Goal: Task Accomplishment & Management: Use online tool/utility

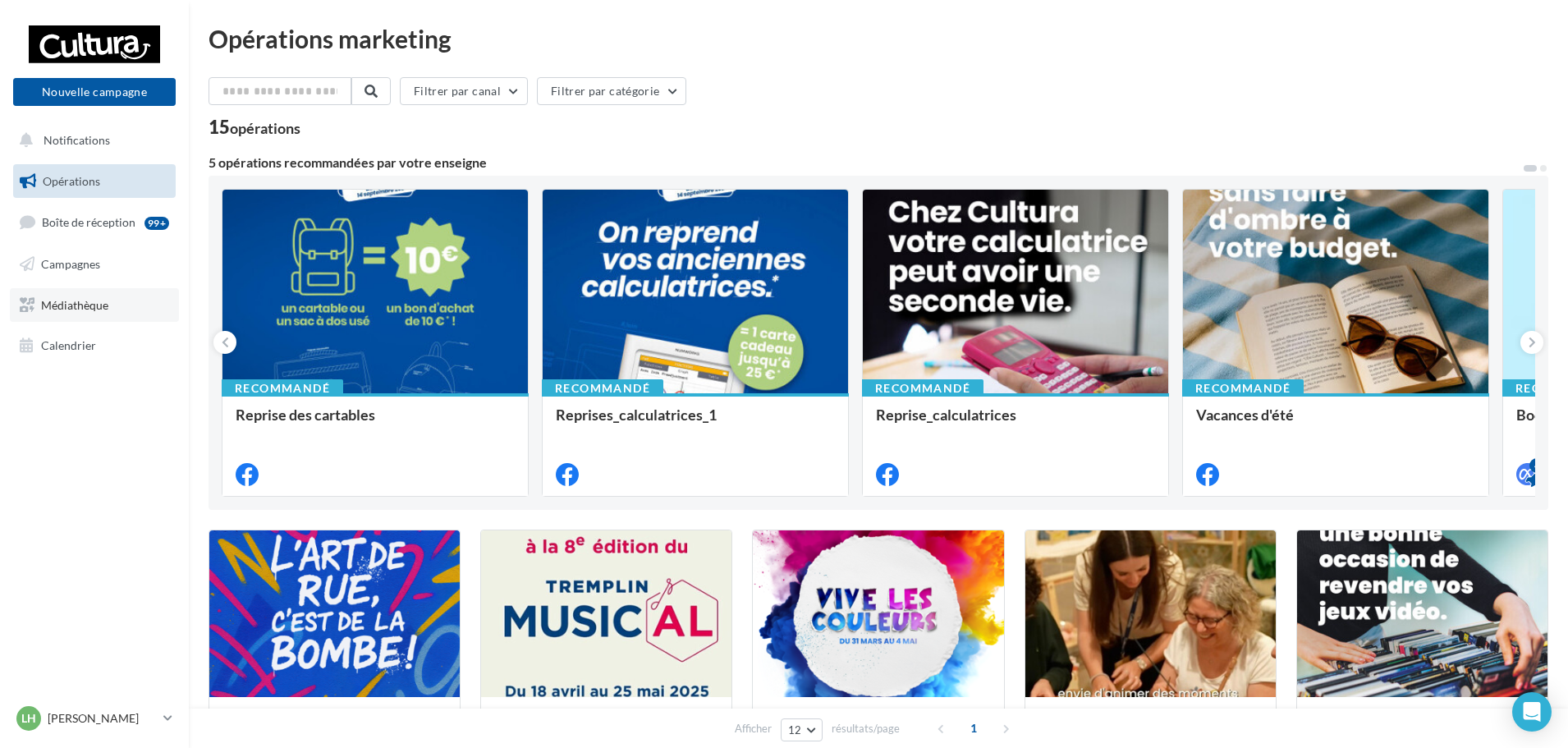
click at [91, 290] on link "Médiathèque" at bounding box center [95, 305] width 169 height 34
click at [80, 268] on span "Campagnes" at bounding box center [70, 263] width 59 height 14
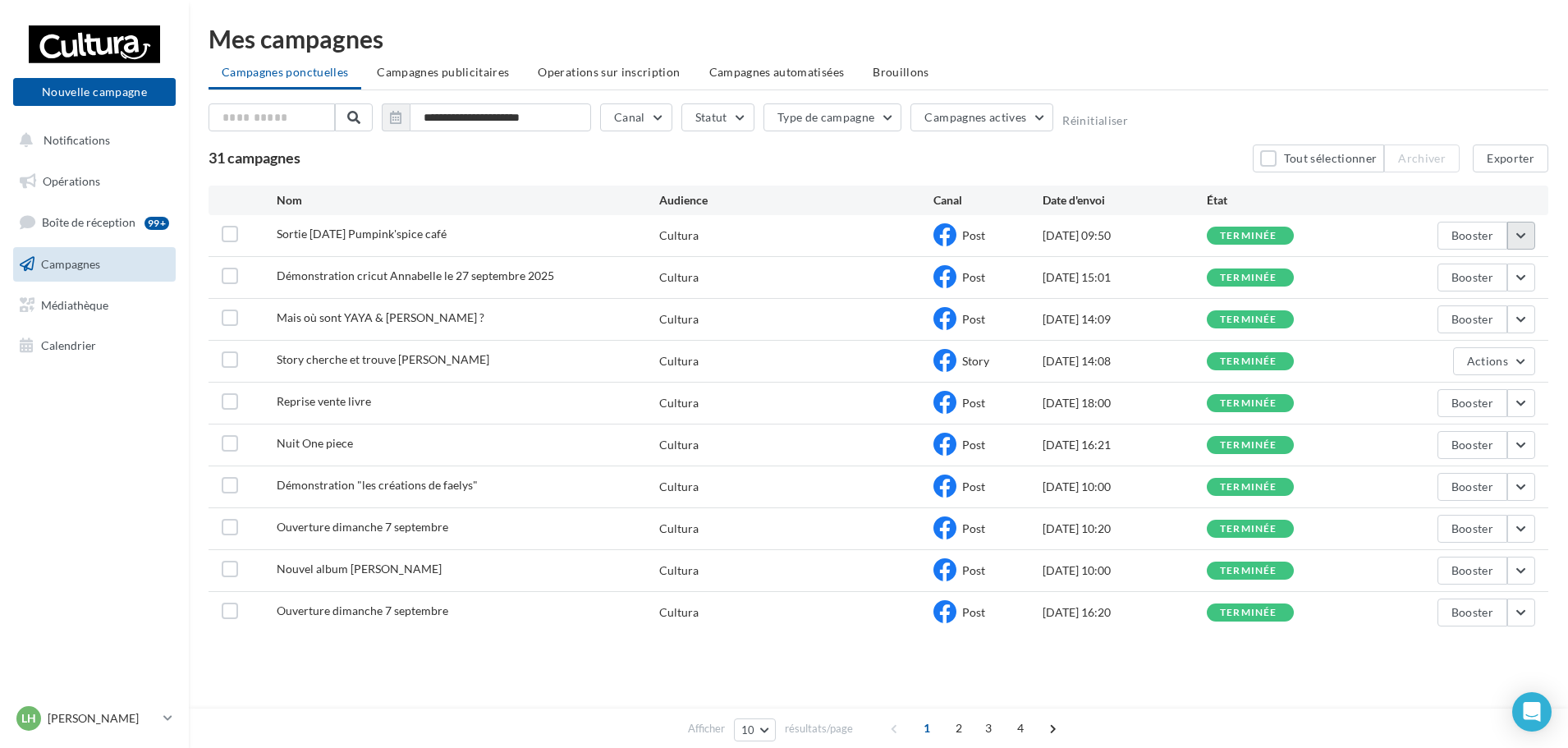
click at [1524, 231] on button "button" at bounding box center [1521, 235] width 28 height 28
click at [1409, 268] on button "Voir les résultats" at bounding box center [1453, 274] width 164 height 43
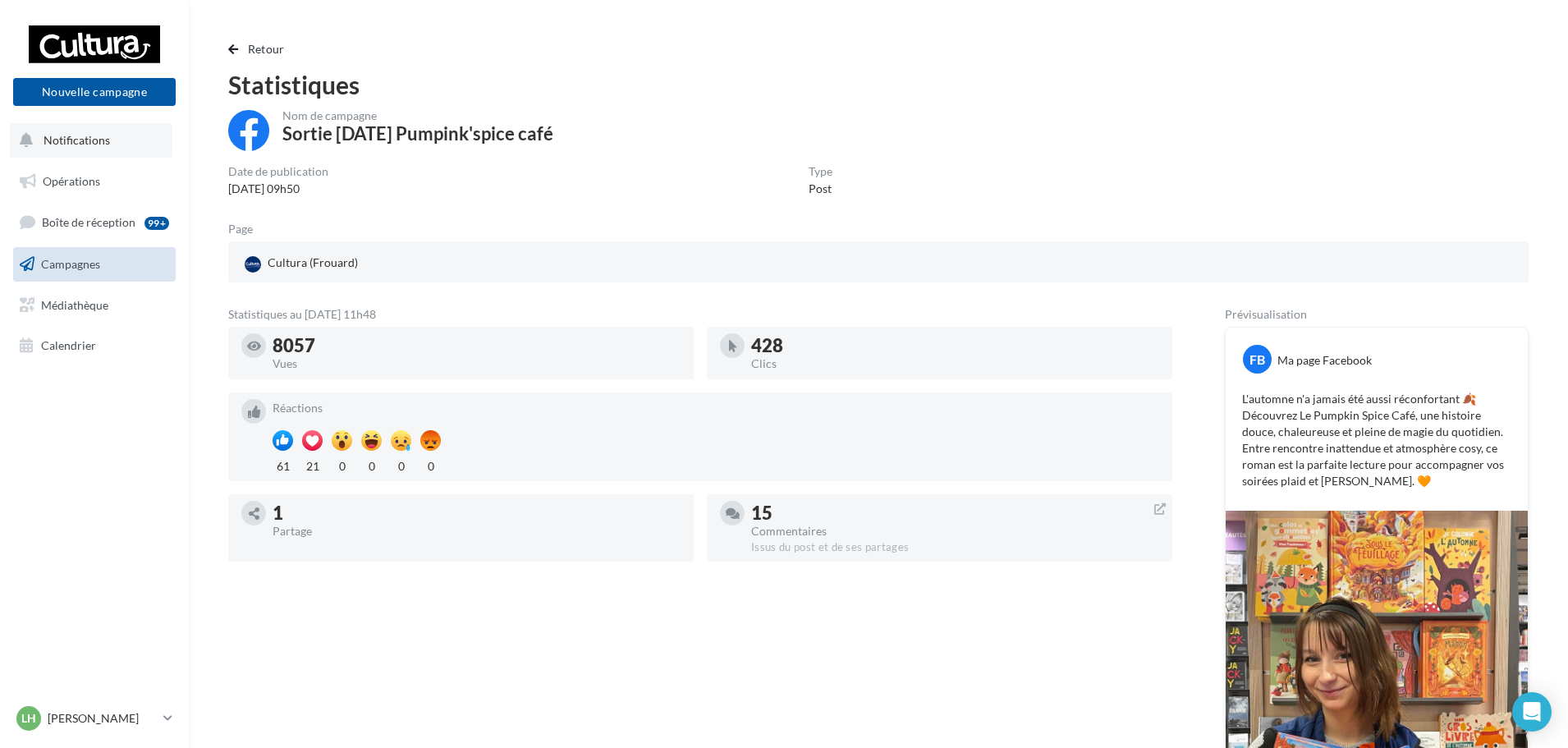
click at [80, 135] on span "Notifications" at bounding box center [76, 140] width 66 height 14
